Goal: Task Accomplishment & Management: Use online tool/utility

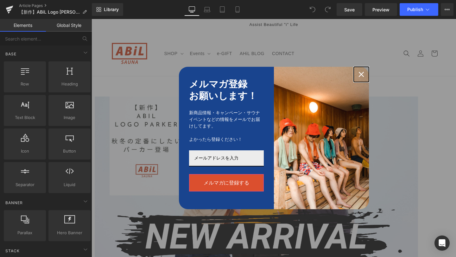
click at [362, 77] on div "Close" at bounding box center [361, 74] width 10 height 10
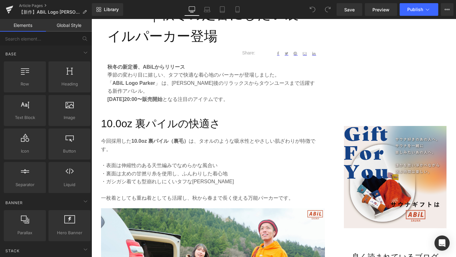
scroll to position [293, 0]
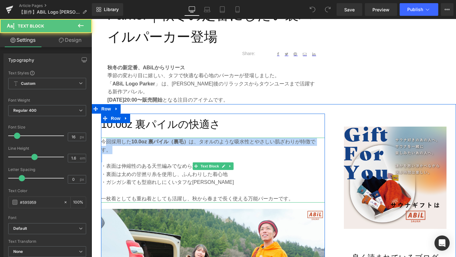
drag, startPoint x: 104, startPoint y: 142, endPoint x: 125, endPoint y: 151, distance: 22.7
click at [125, 151] on div "今回採用した 10.0oz 裏パイル（裏毛） は、タオルのような吸水性とやさしい肌ざわりが特徴です。 ・表面は伸縮性のある天竺編みでなめらかな風合い ・裏面は…" at bounding box center [213, 170] width 224 height 65
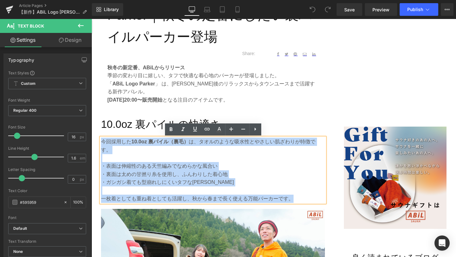
drag, startPoint x: 296, startPoint y: 190, endPoint x: 103, endPoint y: 141, distance: 199.6
click at [103, 141] on div "今回採用した 10.0oz 裏パイル（裏毛） は、タオルのような吸水性とやさしい肌ざわりが特徴です。 ・表面は伸縮性のある天竺編みでなめらかな風合い ・裏面は…" at bounding box center [213, 170] width 224 height 65
copy div "今回採用した 10.0oz 裏パイル（裏毛） は、タオルのような吸水性とやさしい肌ざわりが特徴です。 ・表面は伸縮性のある天竺編みでなめらかな風合い ・裏面は…"
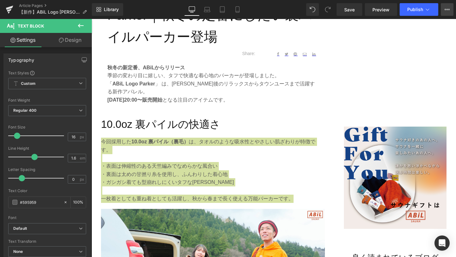
click at [451, 10] on button "View Live Page View with current Template Save Template to Library Schedule Pub…" at bounding box center [446, 9] width 13 height 13
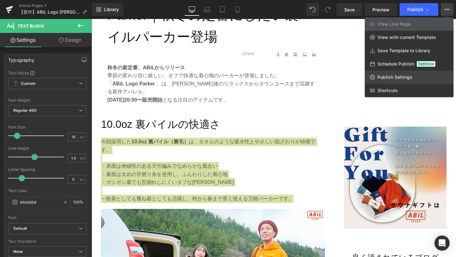
click at [403, 79] on span "Publish Settings" at bounding box center [394, 77] width 35 height 6
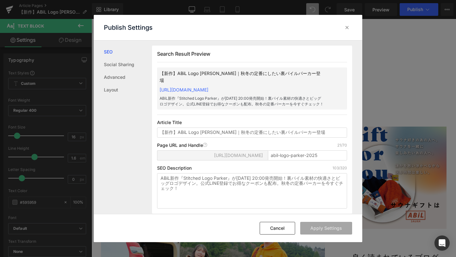
scroll to position [0, 0]
copy link "[URL][DOMAIN_NAME]"
